Goal: Information Seeking & Learning: Learn about a topic

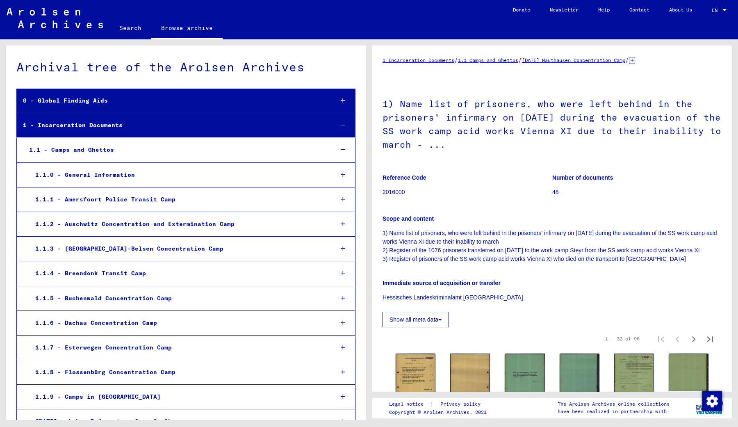
click at [654, 130] on h1 "1) Name list of prisoners, who were left behind in the prisoners' infirmary on …" at bounding box center [552, 123] width 339 height 77
click at [658, 131] on h1 "1) Name list of prisoners, who were left behind in the prisoners' infirmary on …" at bounding box center [552, 123] width 339 height 77
click at [651, 131] on h1 "1) Name list of prisoners, who were left behind in the prisoners' infirmary on …" at bounding box center [552, 123] width 339 height 77
click at [658, 132] on h1 "1) Name list of prisoners, who were left behind in the prisoners' infirmary on …" at bounding box center [552, 123] width 339 height 77
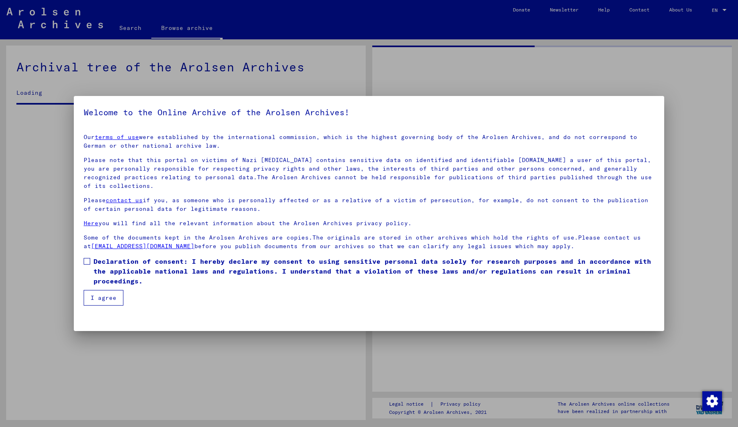
click at [658, 132] on div "Welcome to the Online Archive of the Arolsen Archives! Our terms of use were es…" at bounding box center [369, 213] width 590 height 235
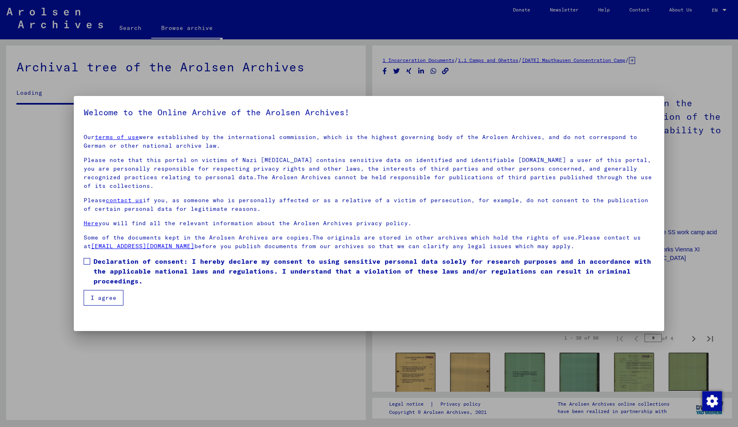
click at [620, 118] on h5 "Welcome to the Online Archive of the Arolsen Archives!" at bounding box center [369, 112] width 571 height 13
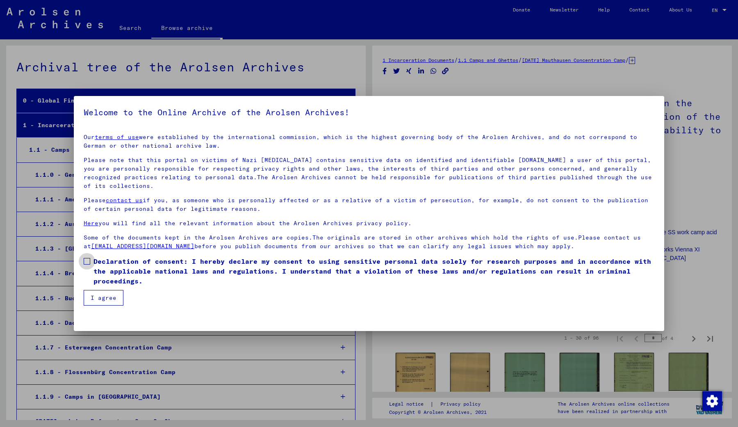
click at [129, 272] on span "Declaration of consent: I hereby declare my consent to using sensitive personal…" at bounding box center [373, 271] width 561 height 30
click at [104, 293] on button "I agree" at bounding box center [104, 298] width 40 height 16
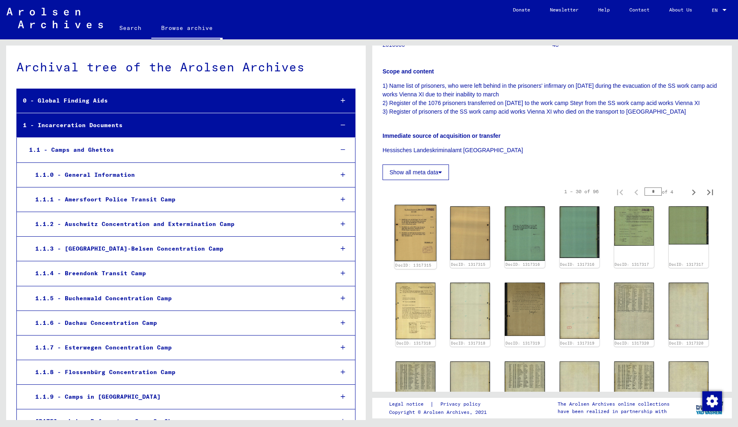
scroll to position [177, 0]
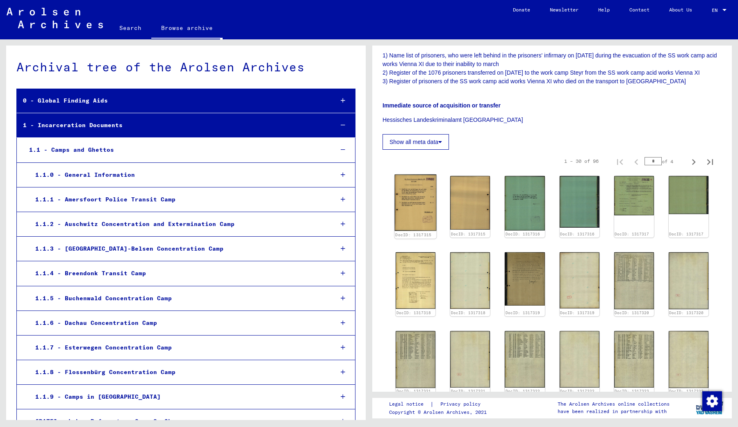
click at [432, 185] on img at bounding box center [416, 202] width 42 height 57
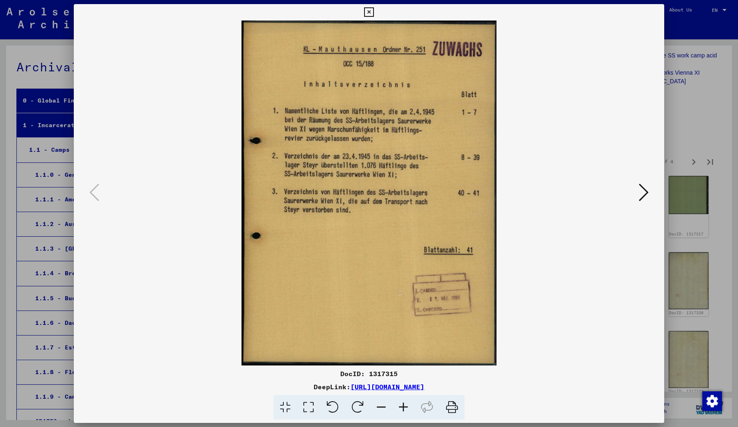
click at [644, 196] on icon at bounding box center [644, 192] width 10 height 20
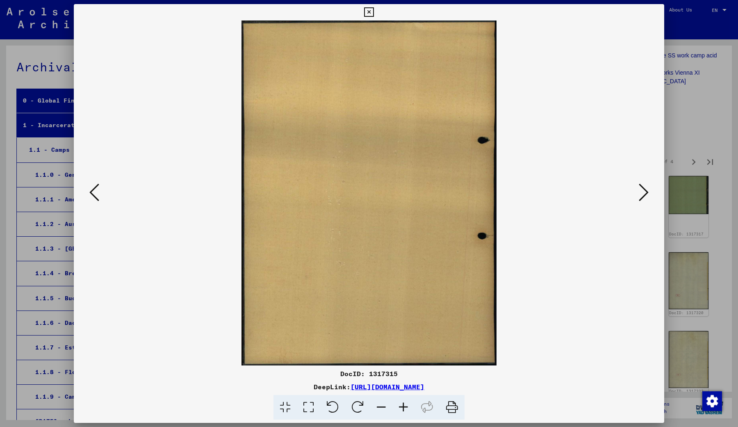
click at [647, 193] on icon at bounding box center [644, 192] width 10 height 20
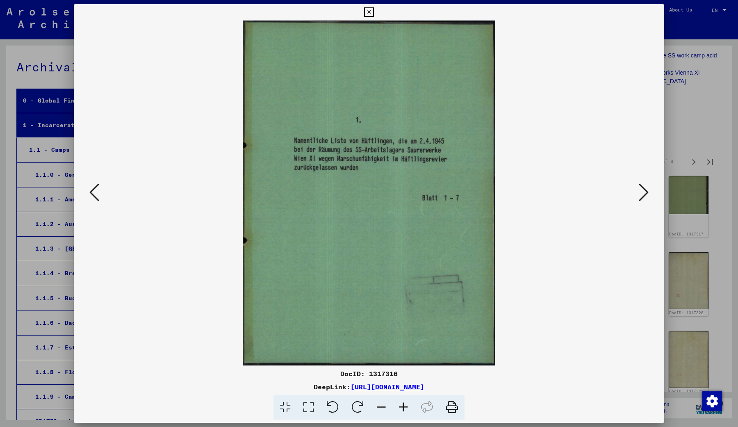
click at [647, 193] on icon at bounding box center [644, 192] width 10 height 20
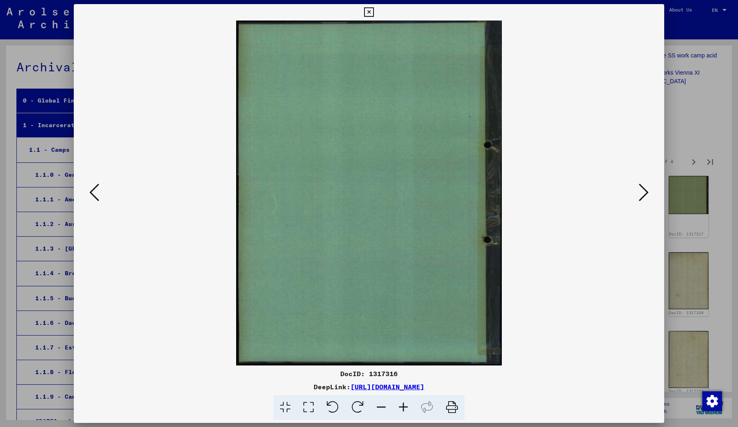
click at [647, 193] on icon at bounding box center [644, 192] width 10 height 20
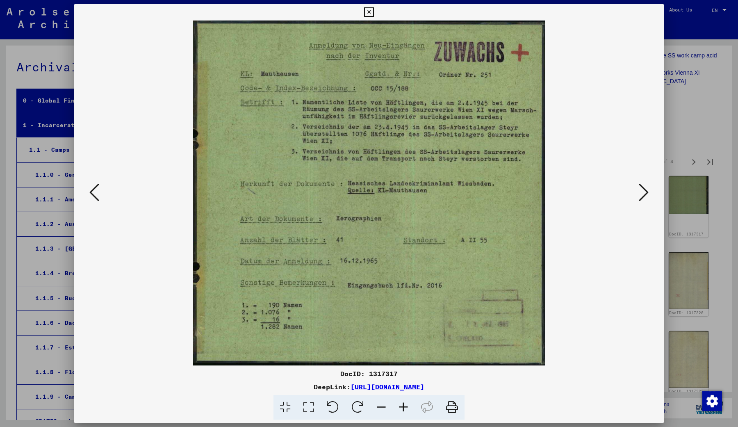
click at [636, 181] on button at bounding box center [643, 192] width 15 height 23
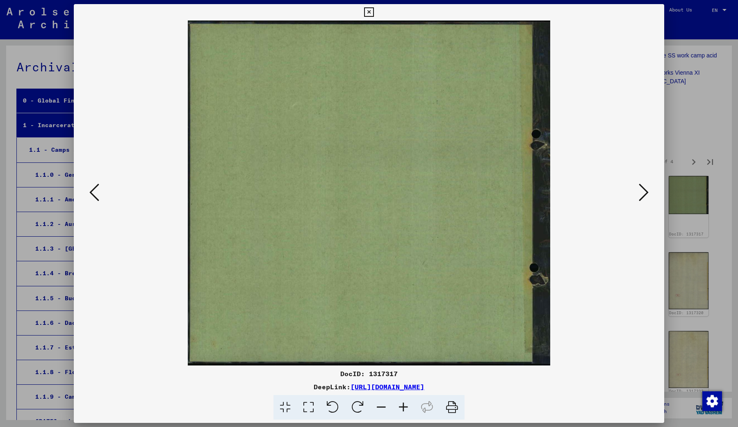
click at [643, 191] on icon at bounding box center [644, 192] width 10 height 20
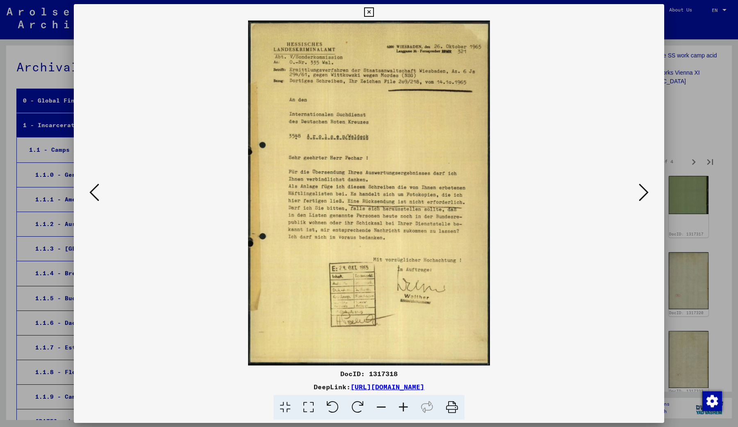
click at [643, 191] on icon at bounding box center [644, 192] width 10 height 20
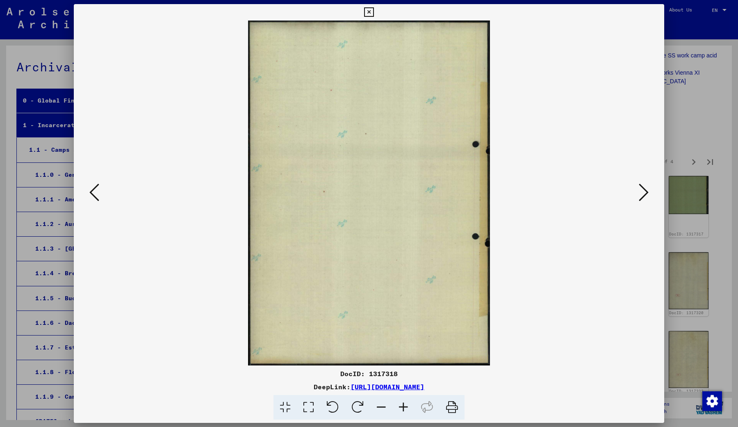
click at [643, 191] on icon at bounding box center [644, 192] width 10 height 20
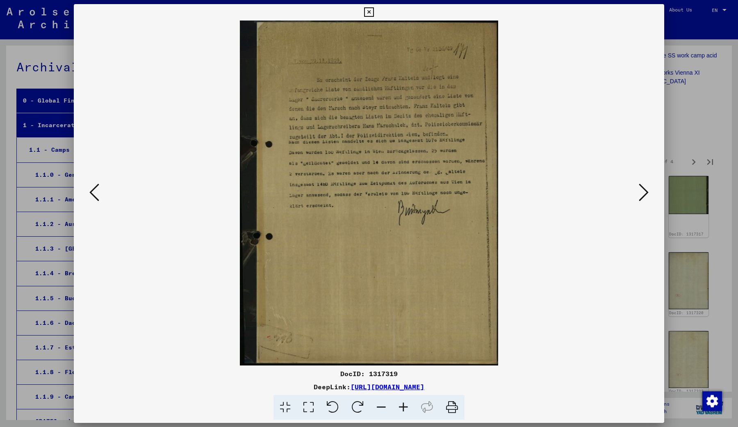
click at [643, 191] on icon at bounding box center [644, 192] width 10 height 20
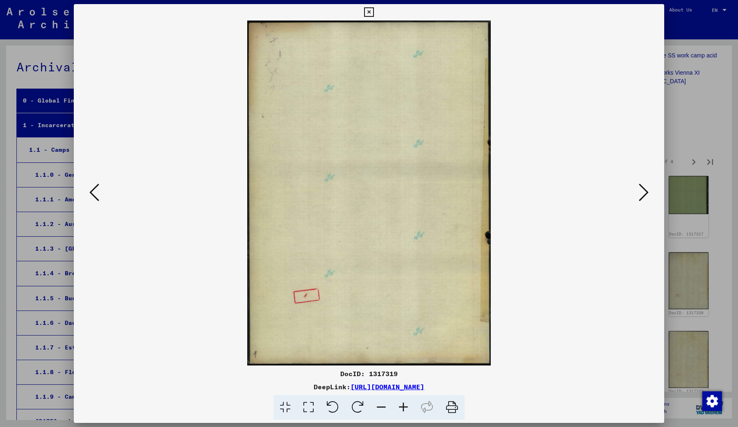
click at [643, 191] on icon at bounding box center [644, 192] width 10 height 20
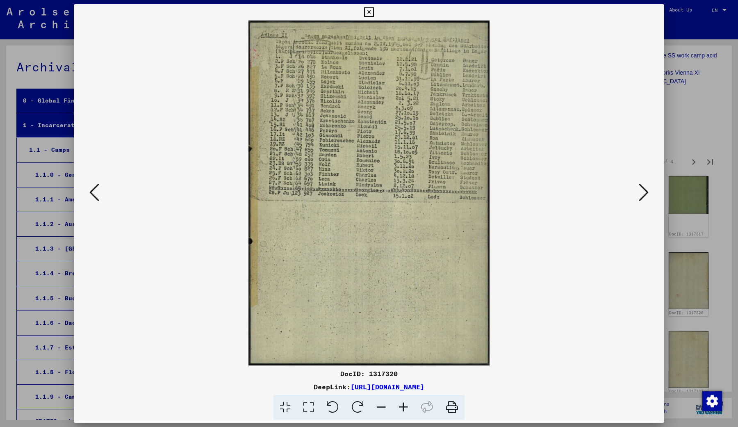
click at [642, 192] on icon at bounding box center [644, 192] width 10 height 20
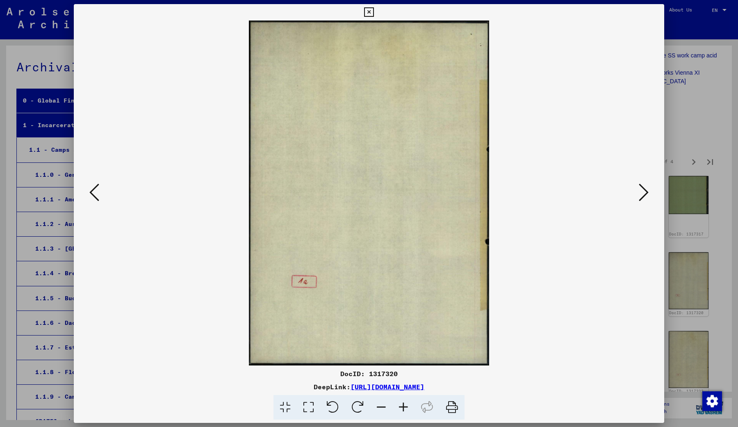
click at [642, 193] on icon at bounding box center [644, 192] width 10 height 20
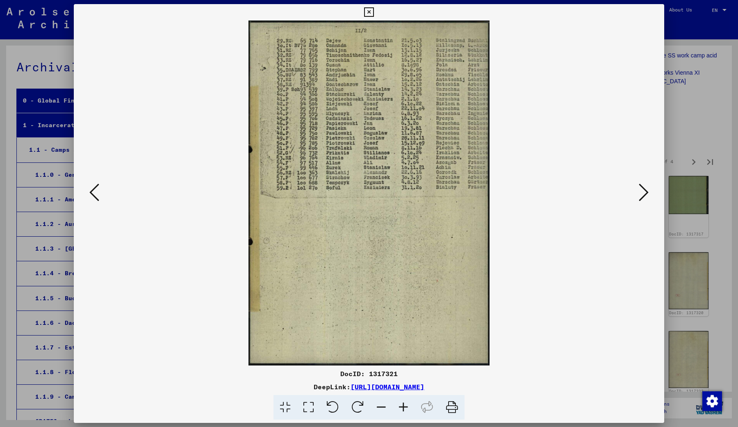
click at [103, 192] on img at bounding box center [369, 192] width 535 height 345
click at [96, 191] on icon at bounding box center [94, 192] width 10 height 20
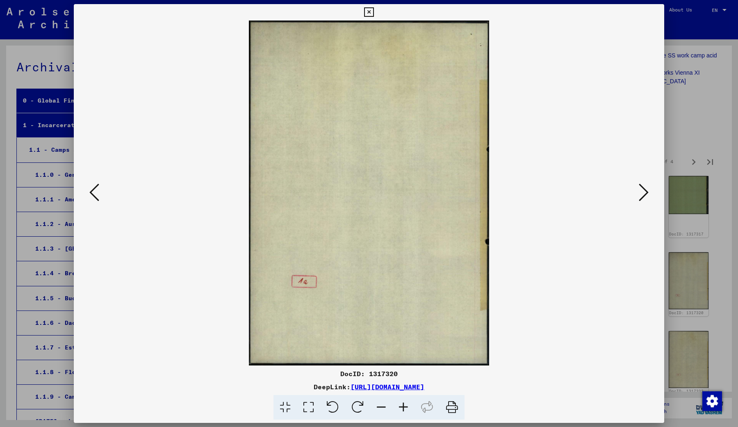
click at [96, 191] on icon at bounding box center [94, 192] width 10 height 20
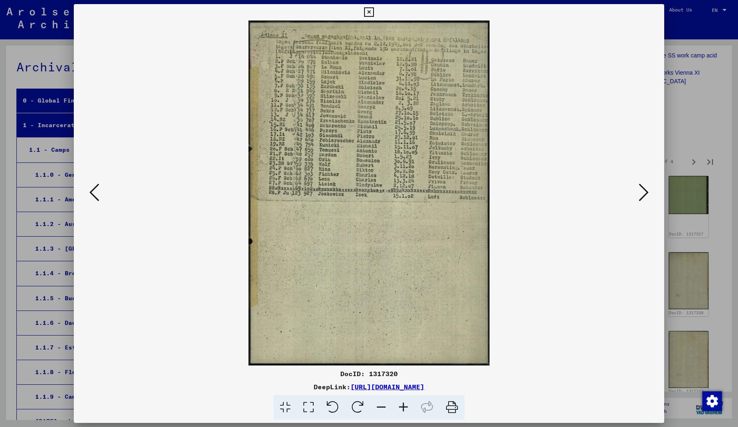
click at [96, 191] on icon at bounding box center [94, 192] width 10 height 20
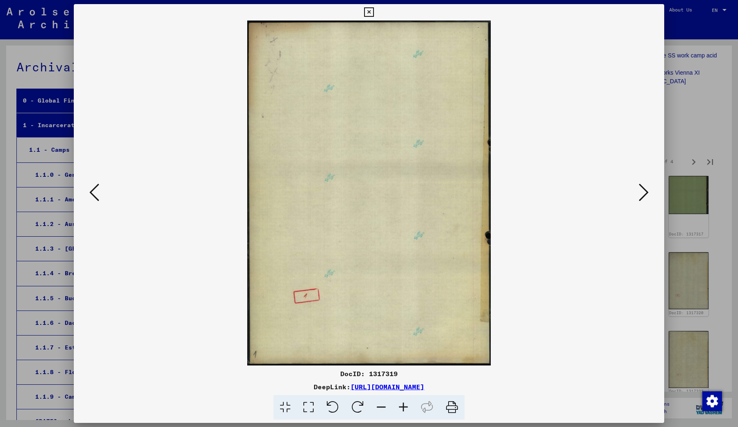
click at [96, 191] on icon at bounding box center [94, 192] width 10 height 20
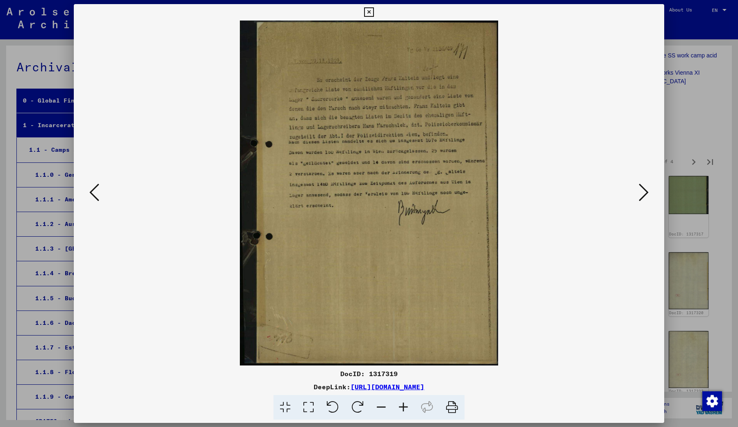
click at [96, 191] on icon at bounding box center [94, 192] width 10 height 20
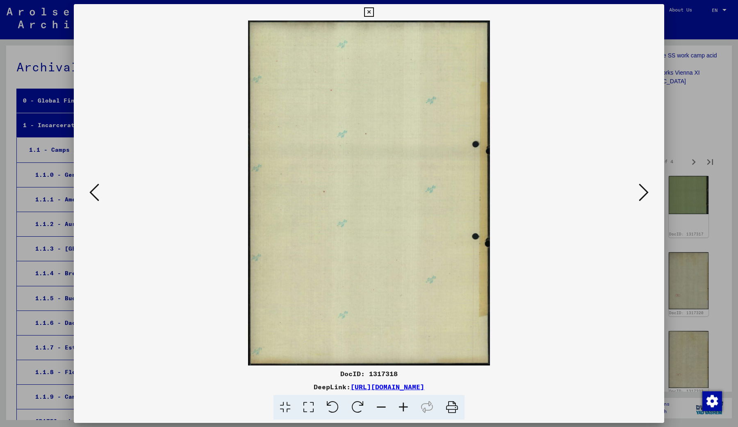
click at [96, 191] on icon at bounding box center [94, 192] width 10 height 20
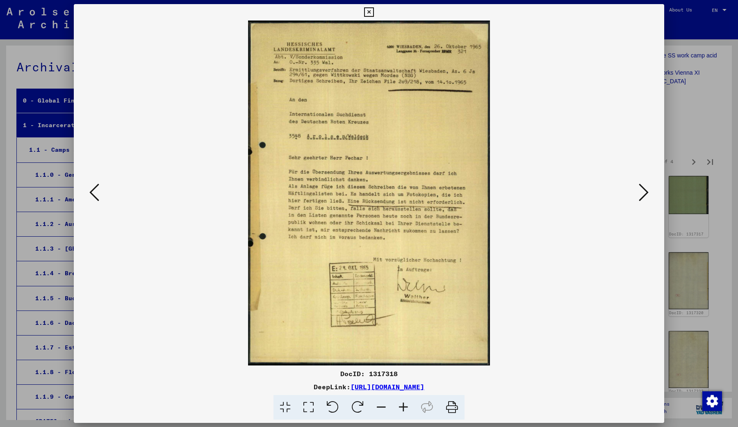
click at [647, 192] on icon at bounding box center [644, 192] width 10 height 20
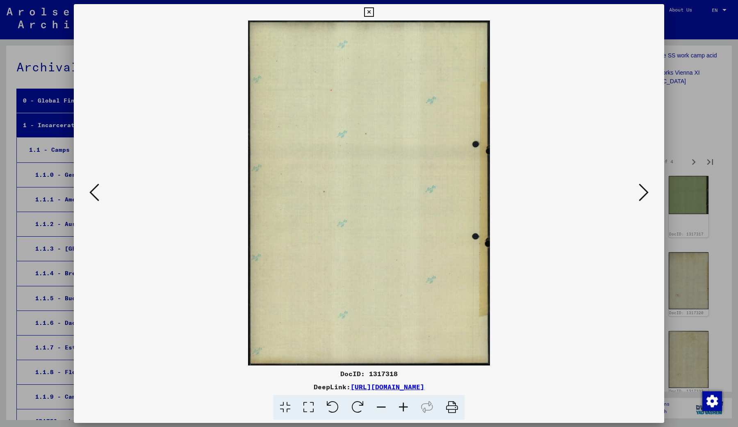
click at [636, 186] on img at bounding box center [369, 192] width 535 height 345
click at [642, 188] on icon at bounding box center [644, 192] width 10 height 20
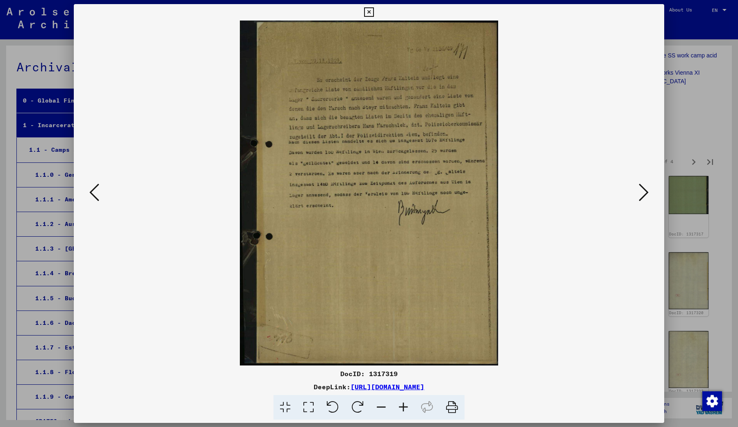
click at [647, 196] on icon at bounding box center [644, 192] width 10 height 20
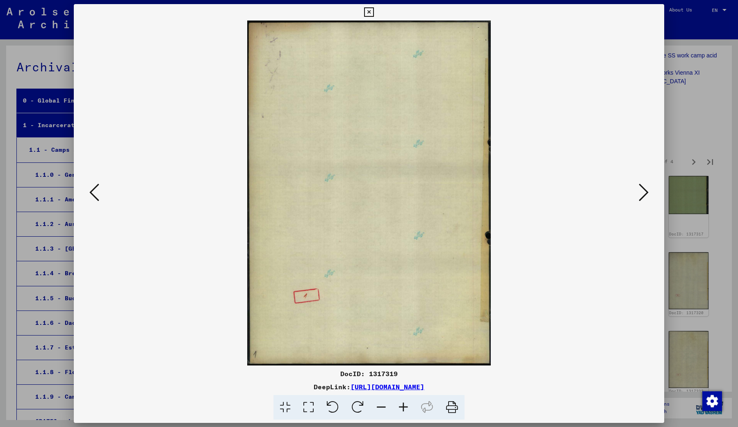
click at [647, 196] on icon at bounding box center [644, 192] width 10 height 20
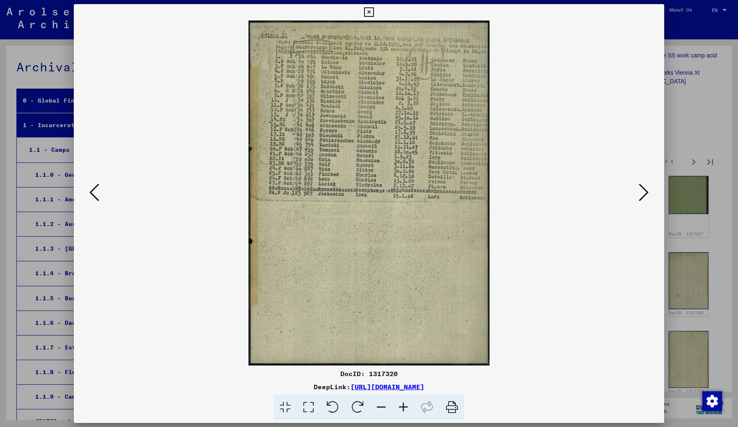
click at [647, 196] on icon at bounding box center [644, 192] width 10 height 20
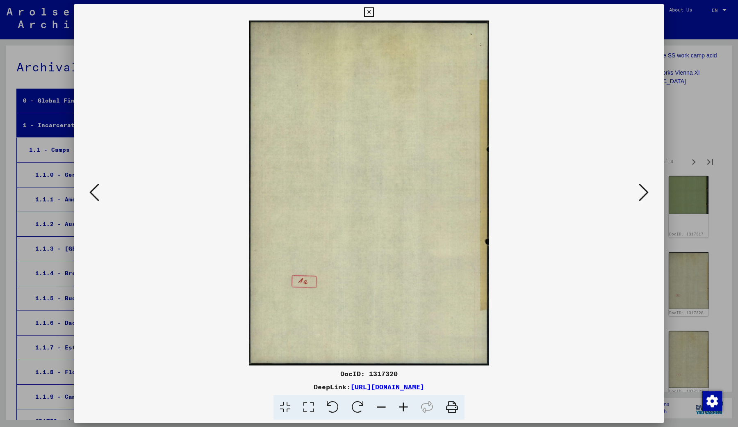
click at [647, 196] on icon at bounding box center [644, 192] width 10 height 20
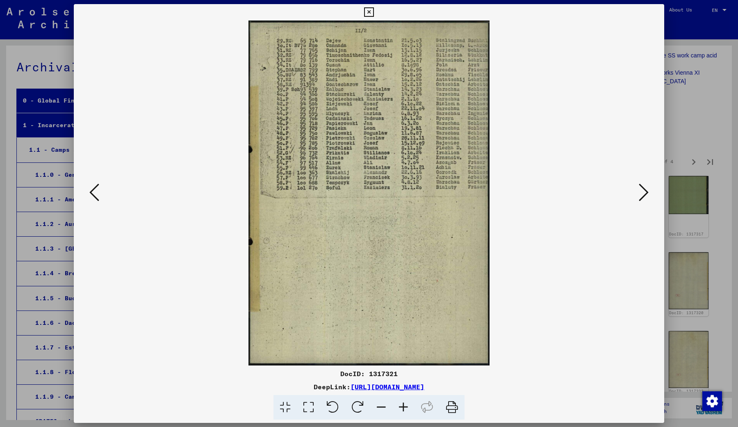
click at [647, 196] on icon at bounding box center [644, 192] width 10 height 20
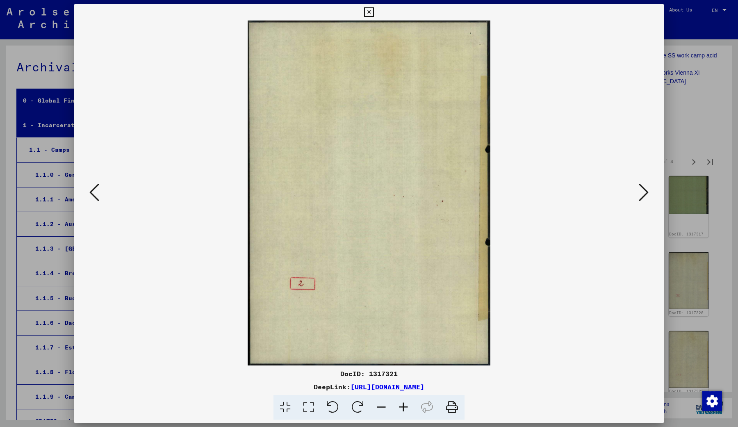
click at [647, 196] on icon at bounding box center [644, 192] width 10 height 20
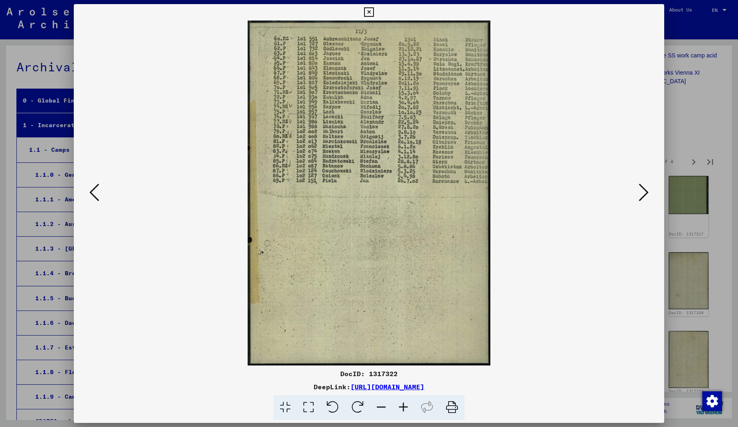
click at [647, 196] on icon at bounding box center [644, 192] width 10 height 20
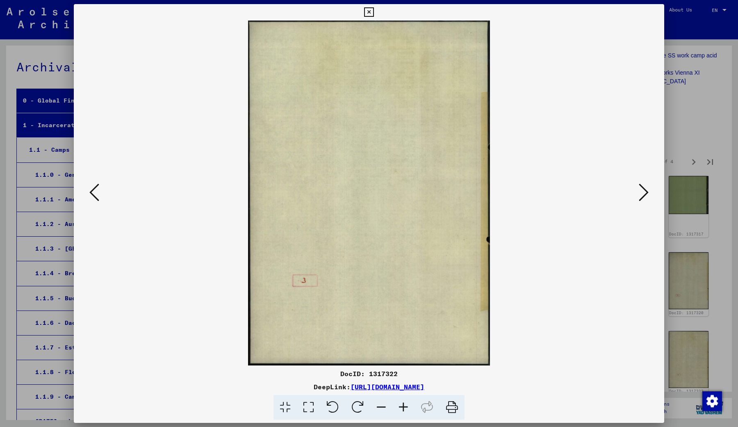
click at [647, 196] on icon at bounding box center [644, 192] width 10 height 20
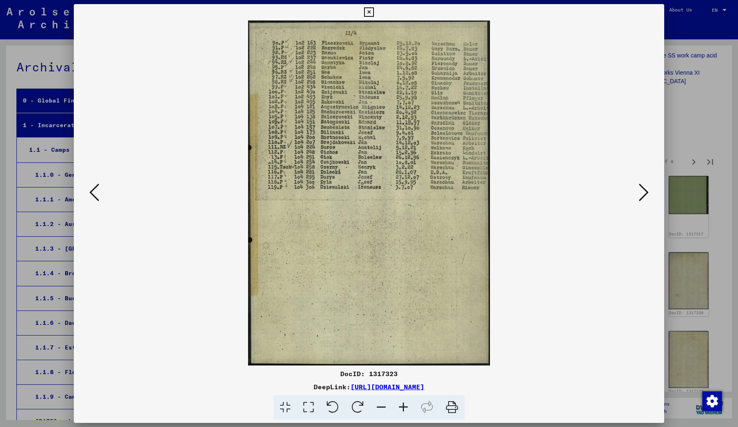
click at [647, 196] on icon at bounding box center [644, 192] width 10 height 20
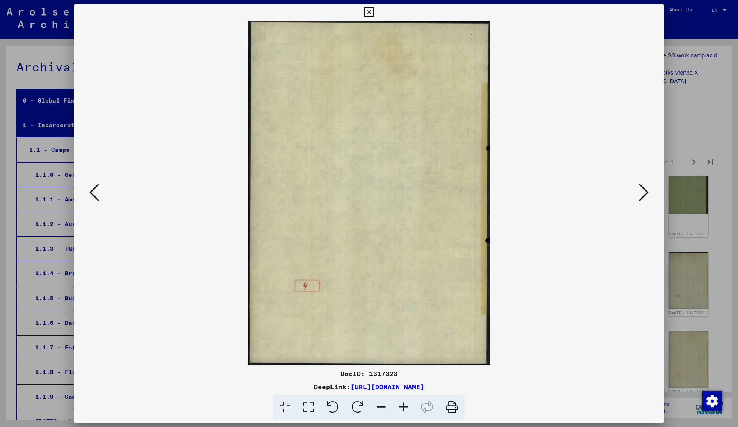
click at [647, 196] on icon at bounding box center [644, 192] width 10 height 20
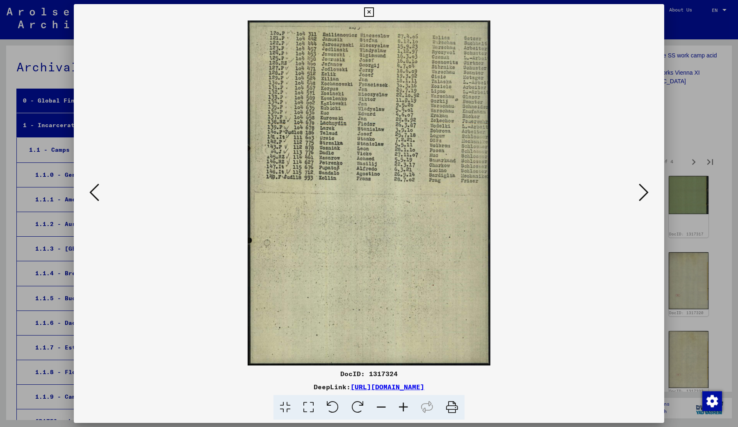
click at [647, 197] on icon at bounding box center [644, 192] width 10 height 20
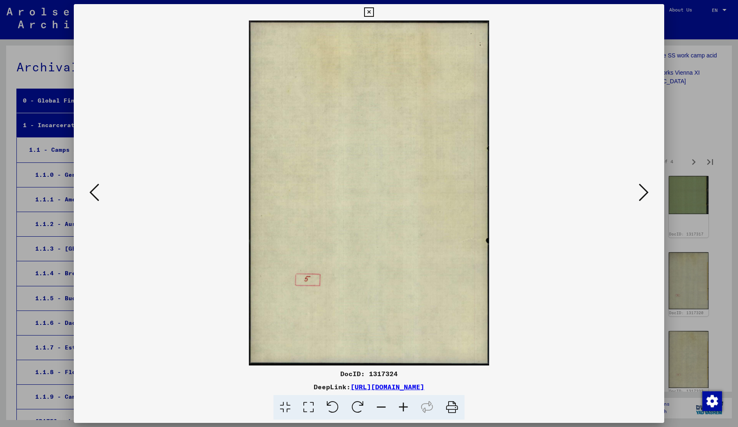
click at [647, 197] on icon at bounding box center [644, 192] width 10 height 20
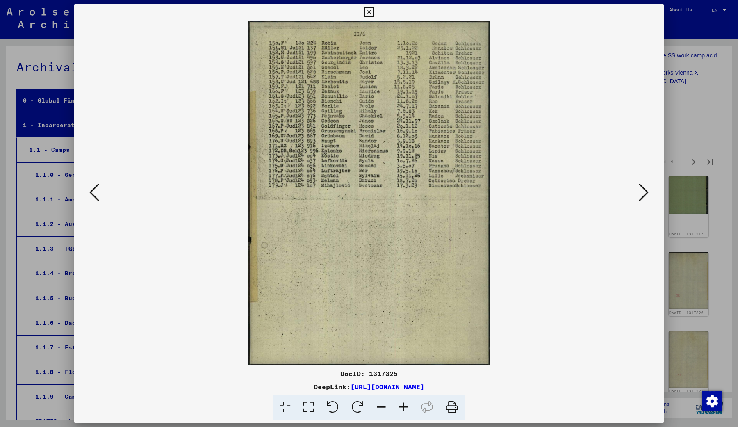
click at [645, 200] on icon at bounding box center [644, 192] width 10 height 20
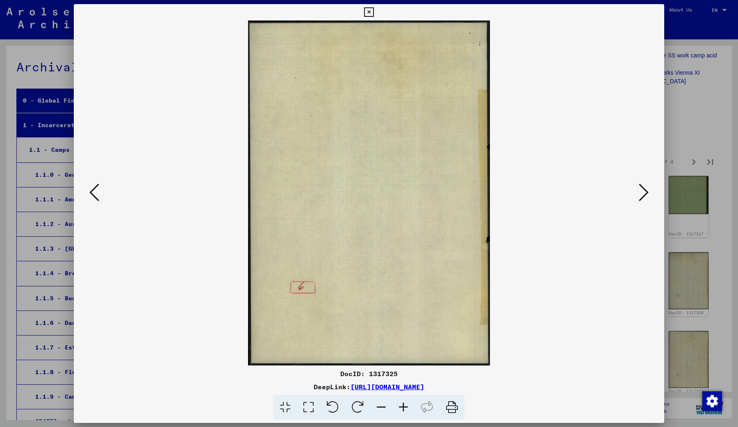
click at [645, 200] on icon at bounding box center [644, 192] width 10 height 20
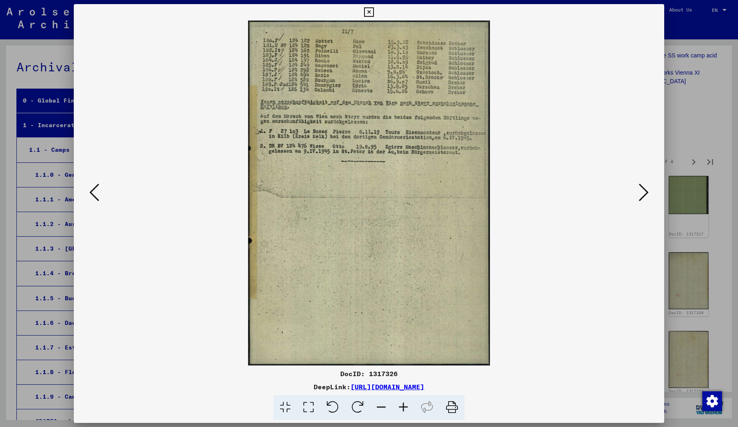
click at [645, 200] on icon at bounding box center [644, 192] width 10 height 20
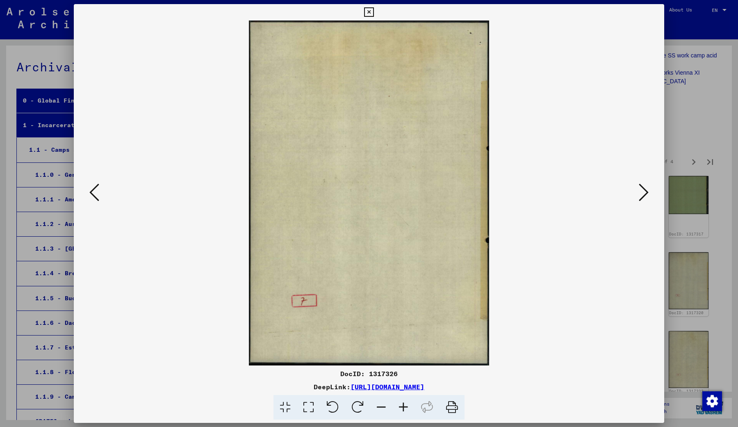
click at [645, 200] on icon at bounding box center [644, 192] width 10 height 20
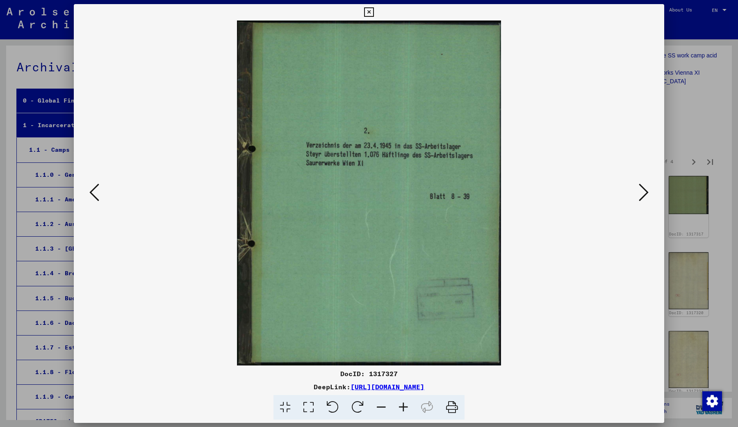
click at [635, 192] on img at bounding box center [369, 192] width 535 height 345
click at [643, 191] on icon at bounding box center [644, 192] width 10 height 20
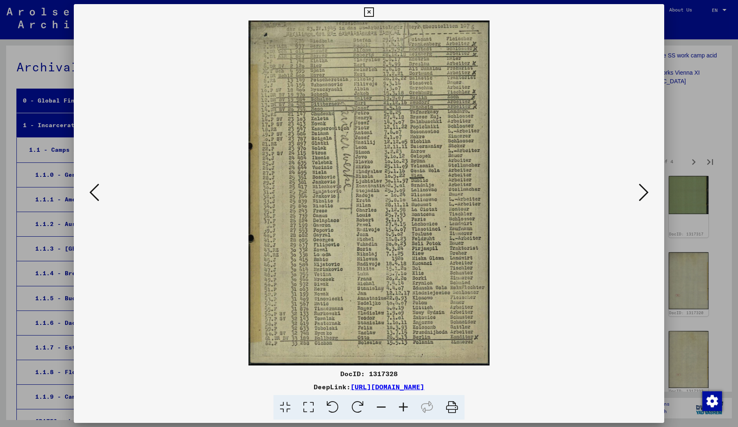
click at [640, 193] on icon at bounding box center [644, 192] width 10 height 20
click at [642, 196] on icon at bounding box center [644, 192] width 10 height 20
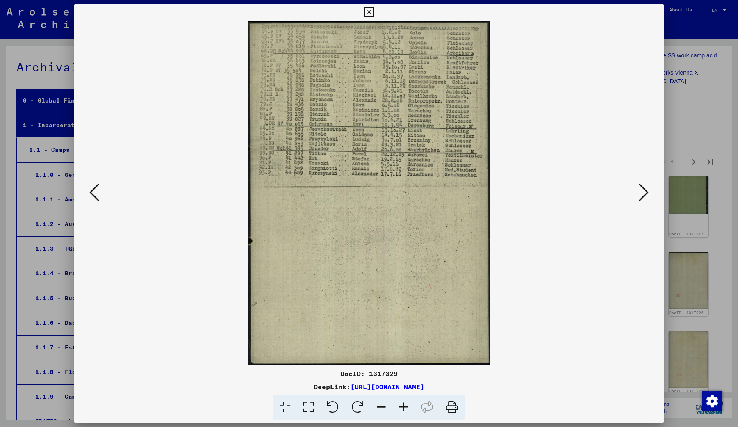
click at [642, 196] on icon at bounding box center [644, 192] width 10 height 20
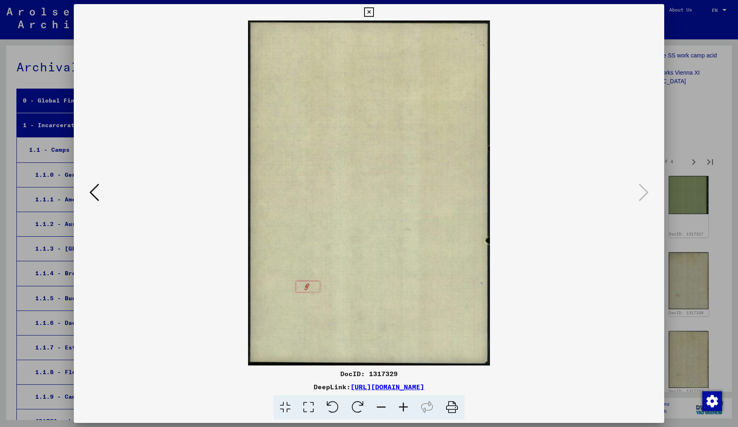
click at [92, 193] on icon at bounding box center [94, 192] width 10 height 20
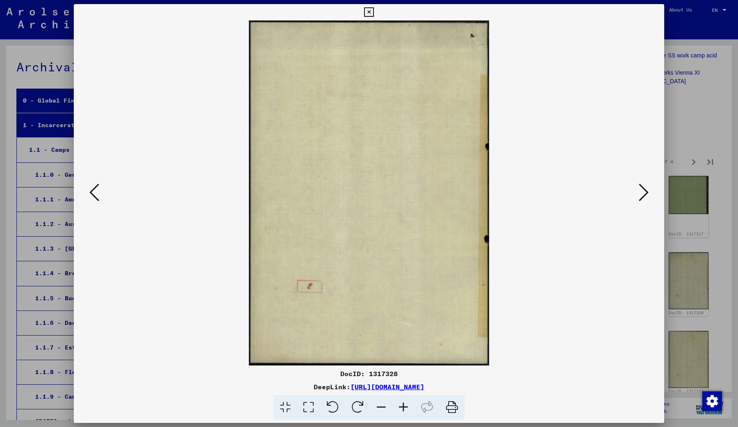
click at [92, 193] on icon at bounding box center [94, 192] width 10 height 20
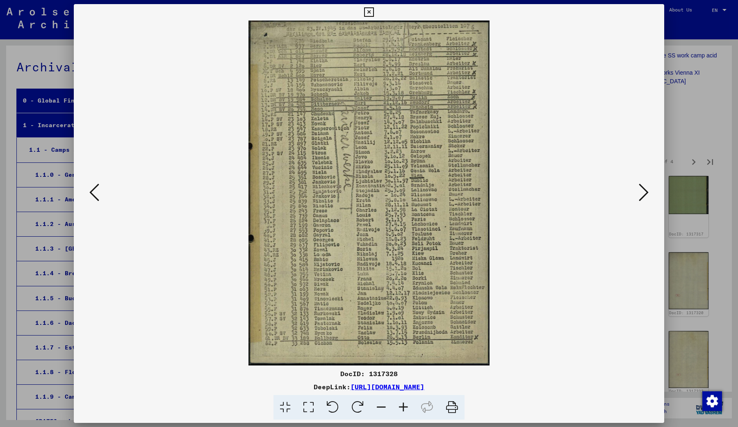
click at [92, 193] on icon at bounding box center [94, 192] width 10 height 20
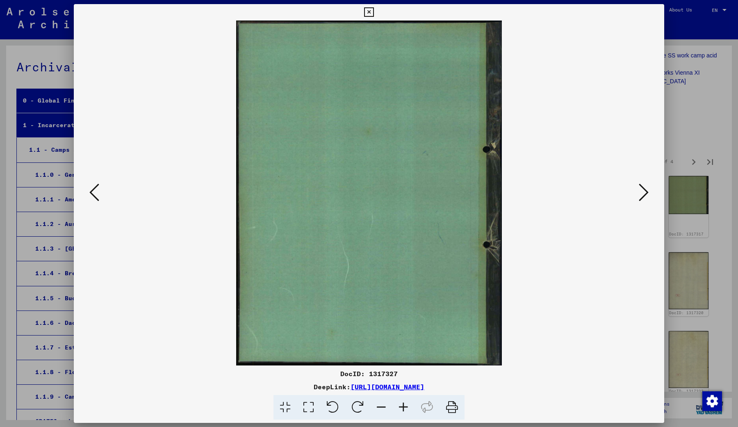
click at [92, 193] on icon at bounding box center [94, 192] width 10 height 20
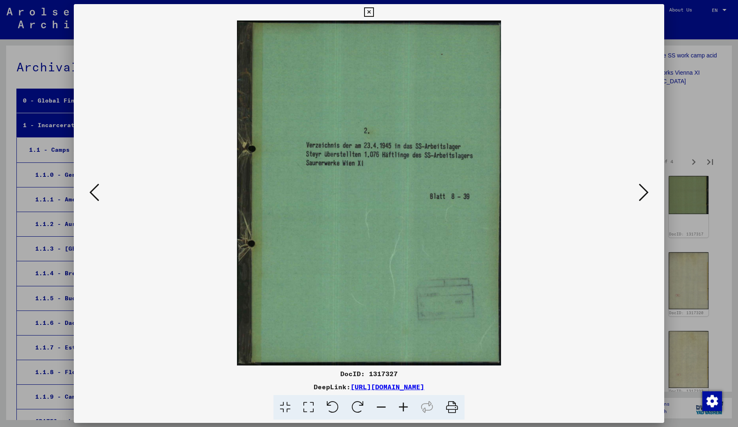
click at [92, 193] on icon at bounding box center [94, 192] width 10 height 20
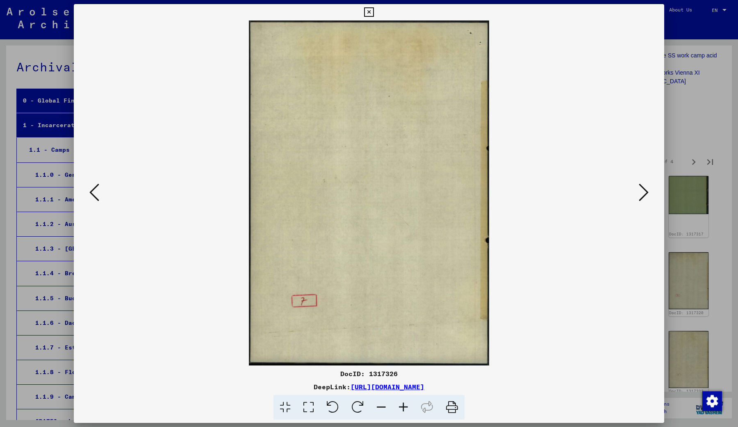
click at [92, 193] on icon at bounding box center [94, 192] width 10 height 20
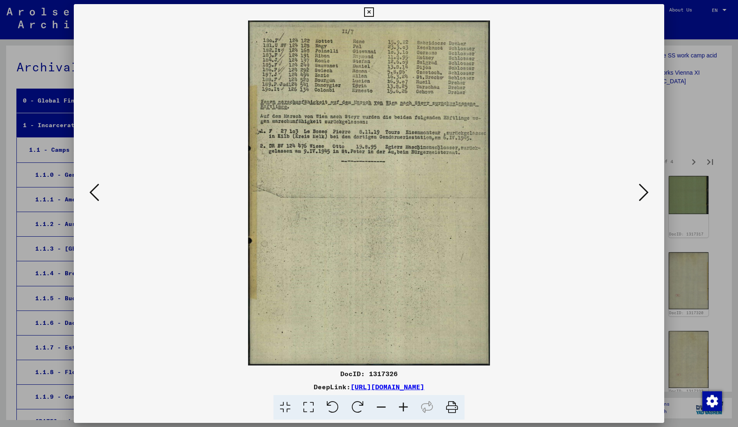
click at [92, 193] on icon at bounding box center [94, 192] width 10 height 20
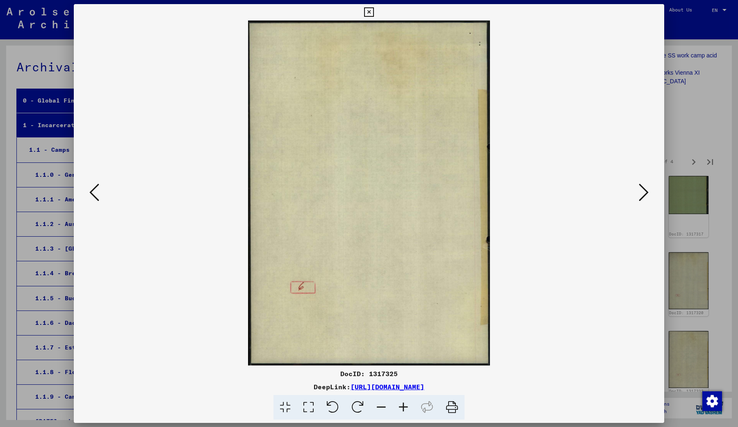
click at [92, 193] on icon at bounding box center [94, 192] width 10 height 20
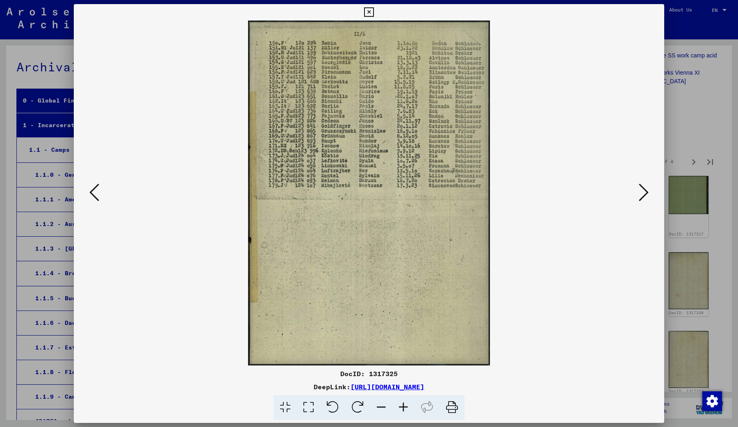
click at [92, 193] on icon at bounding box center [94, 192] width 10 height 20
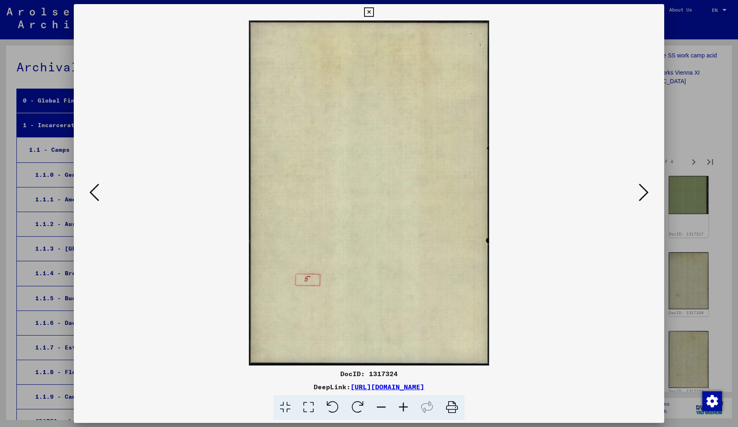
click at [92, 193] on icon at bounding box center [94, 192] width 10 height 20
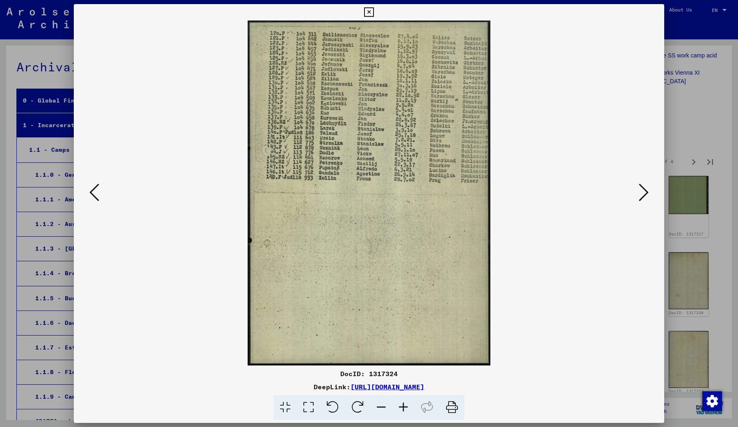
click at [92, 193] on icon at bounding box center [94, 192] width 10 height 20
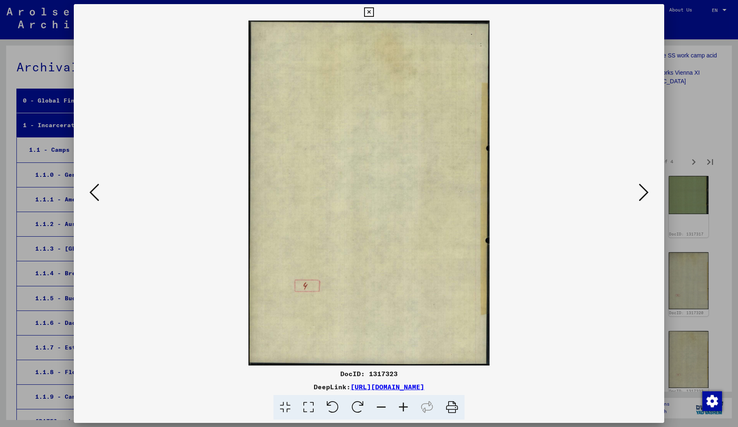
click at [92, 193] on icon at bounding box center [94, 192] width 10 height 20
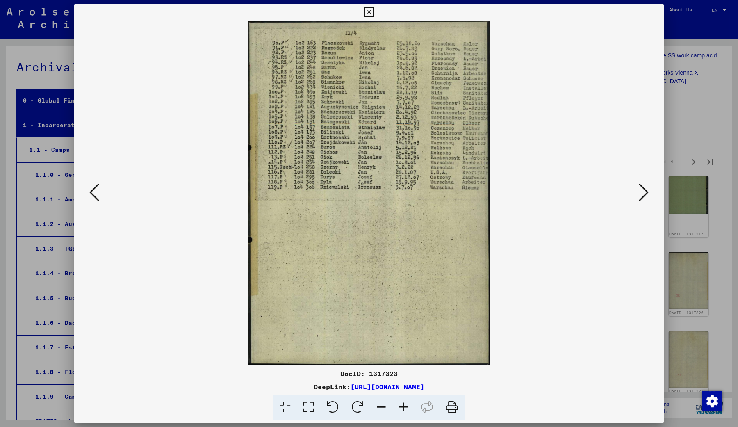
click at [96, 188] on icon at bounding box center [94, 192] width 10 height 20
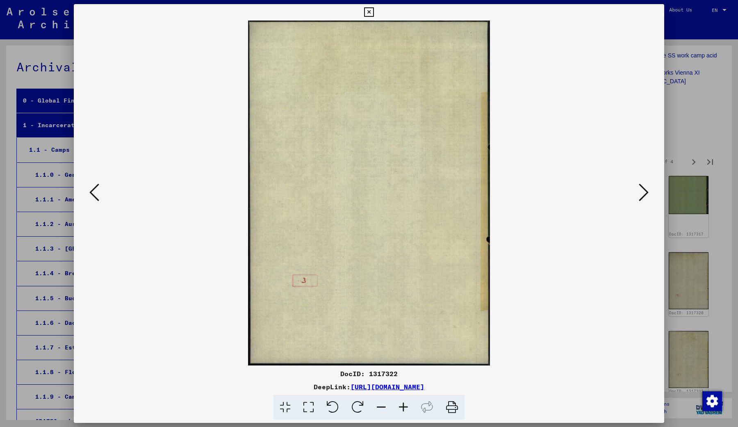
click at [96, 188] on icon at bounding box center [94, 192] width 10 height 20
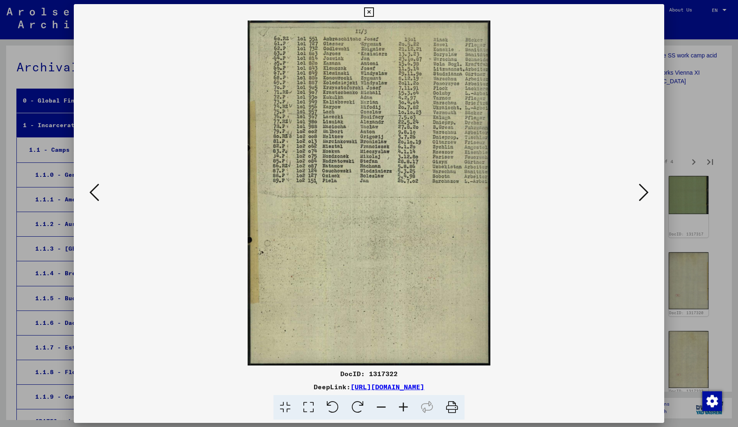
click at [96, 188] on icon at bounding box center [94, 192] width 10 height 20
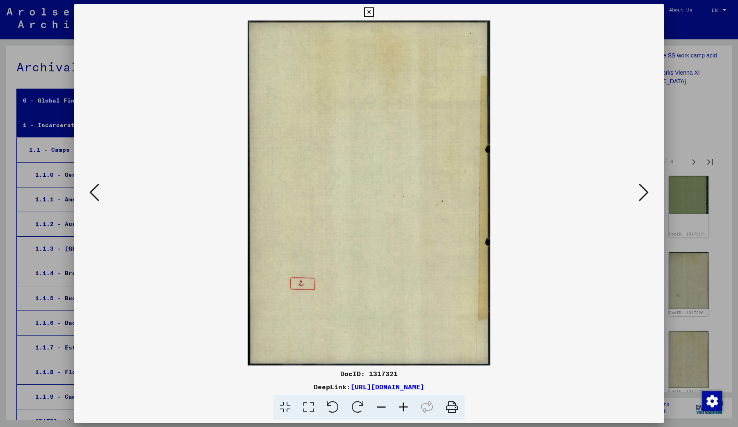
click at [96, 188] on icon at bounding box center [94, 192] width 10 height 20
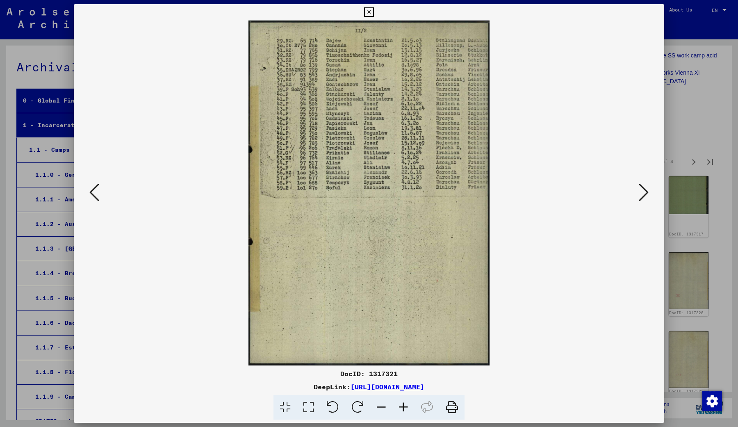
click at [96, 188] on icon at bounding box center [94, 192] width 10 height 20
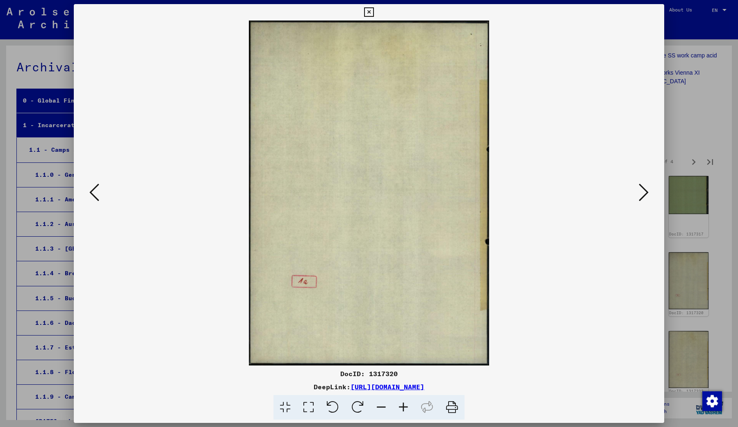
click at [96, 188] on icon at bounding box center [94, 192] width 10 height 20
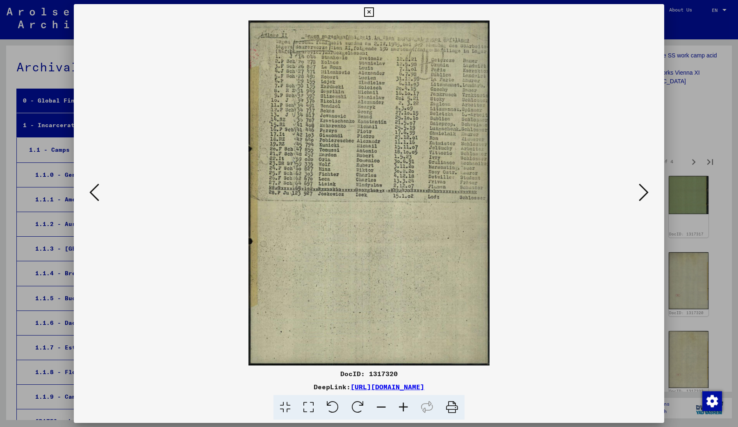
click at [96, 188] on icon at bounding box center [94, 192] width 10 height 20
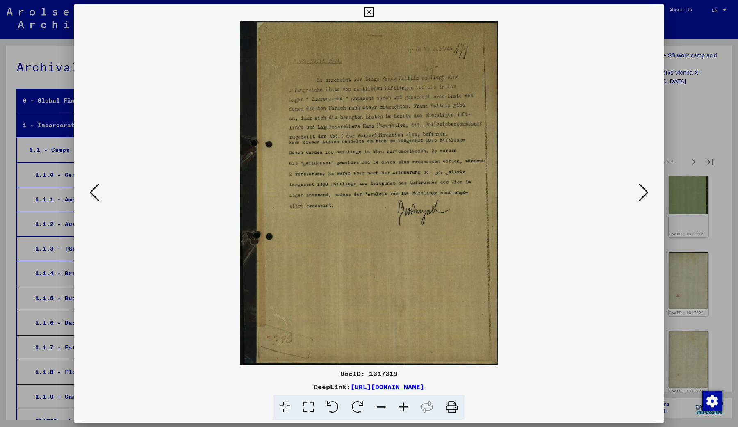
click at [96, 188] on icon at bounding box center [94, 192] width 10 height 20
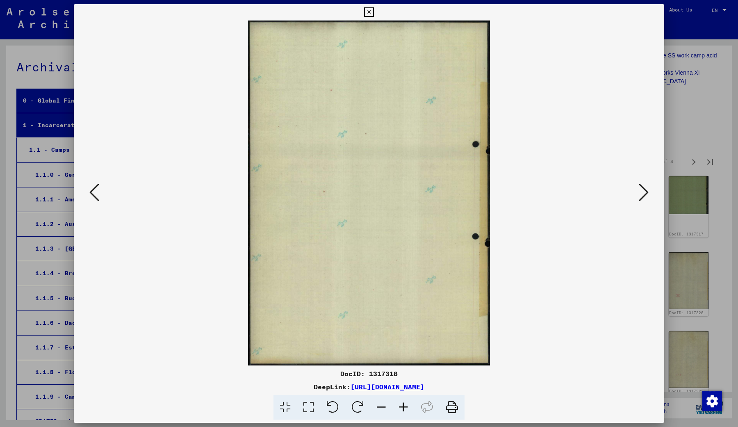
click at [96, 188] on icon at bounding box center [94, 192] width 10 height 20
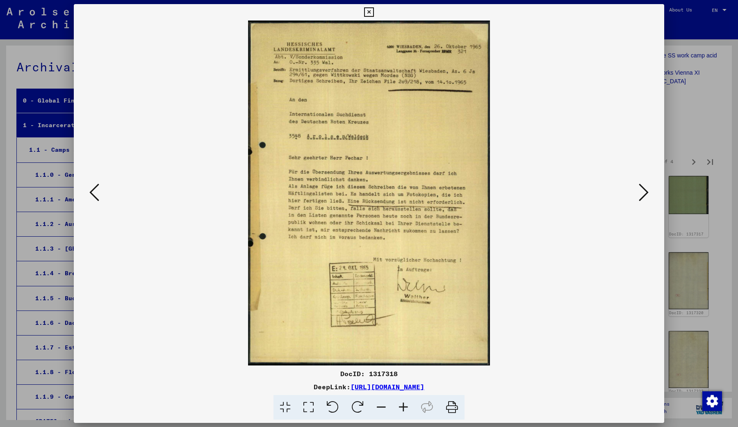
click at [96, 188] on icon at bounding box center [94, 192] width 10 height 20
